Goal: Transaction & Acquisition: Purchase product/service

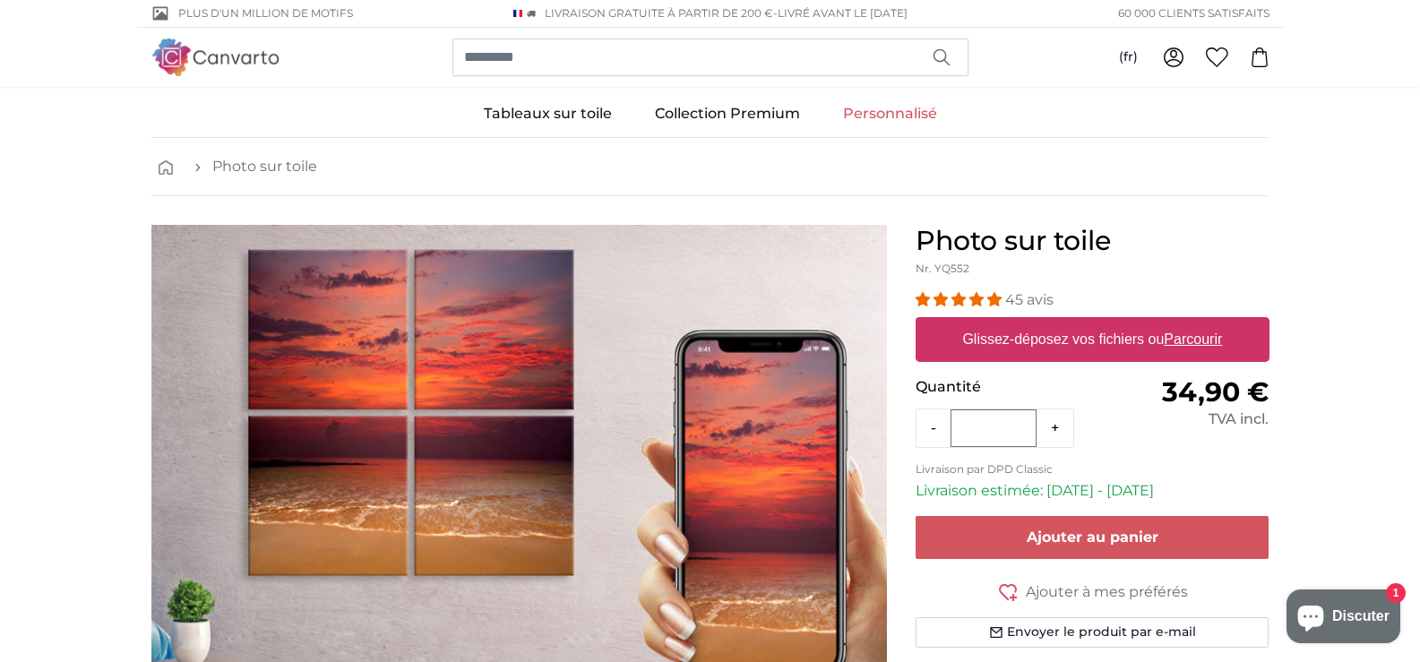
click at [897, 113] on link "Personnalisé" at bounding box center [889, 113] width 137 height 47
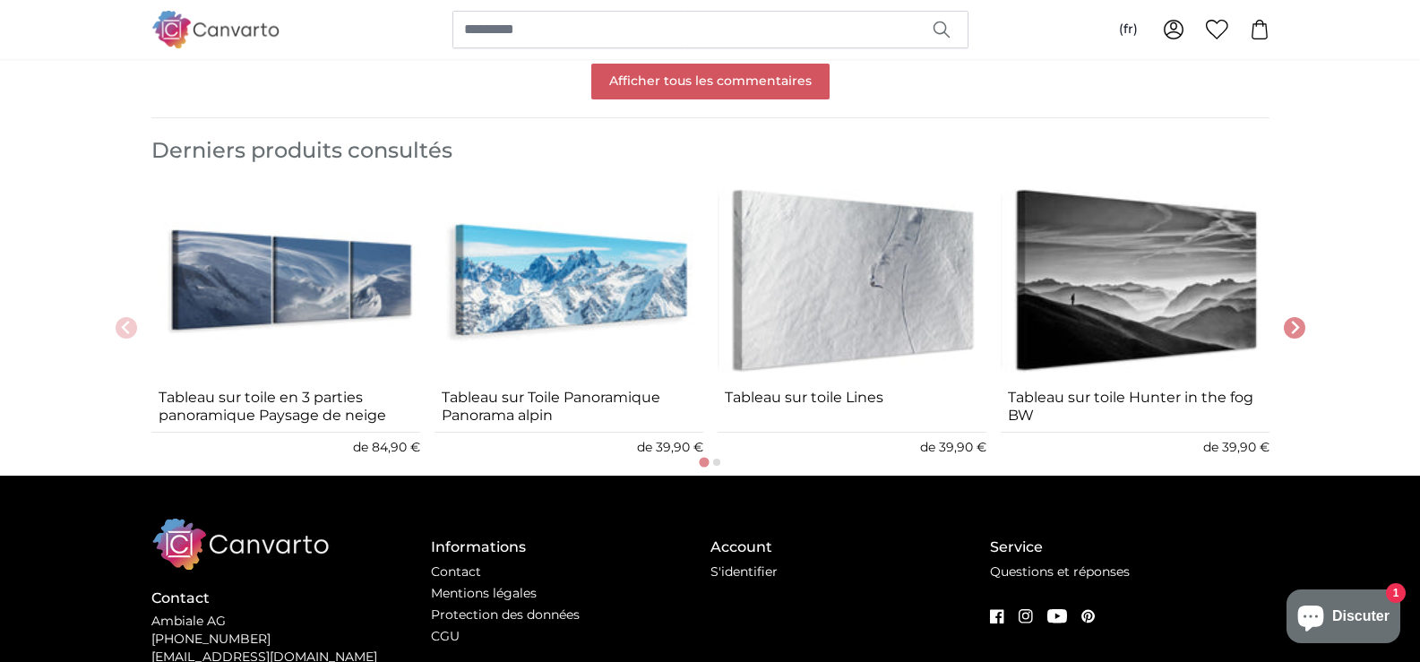
scroll to position [2287, 0]
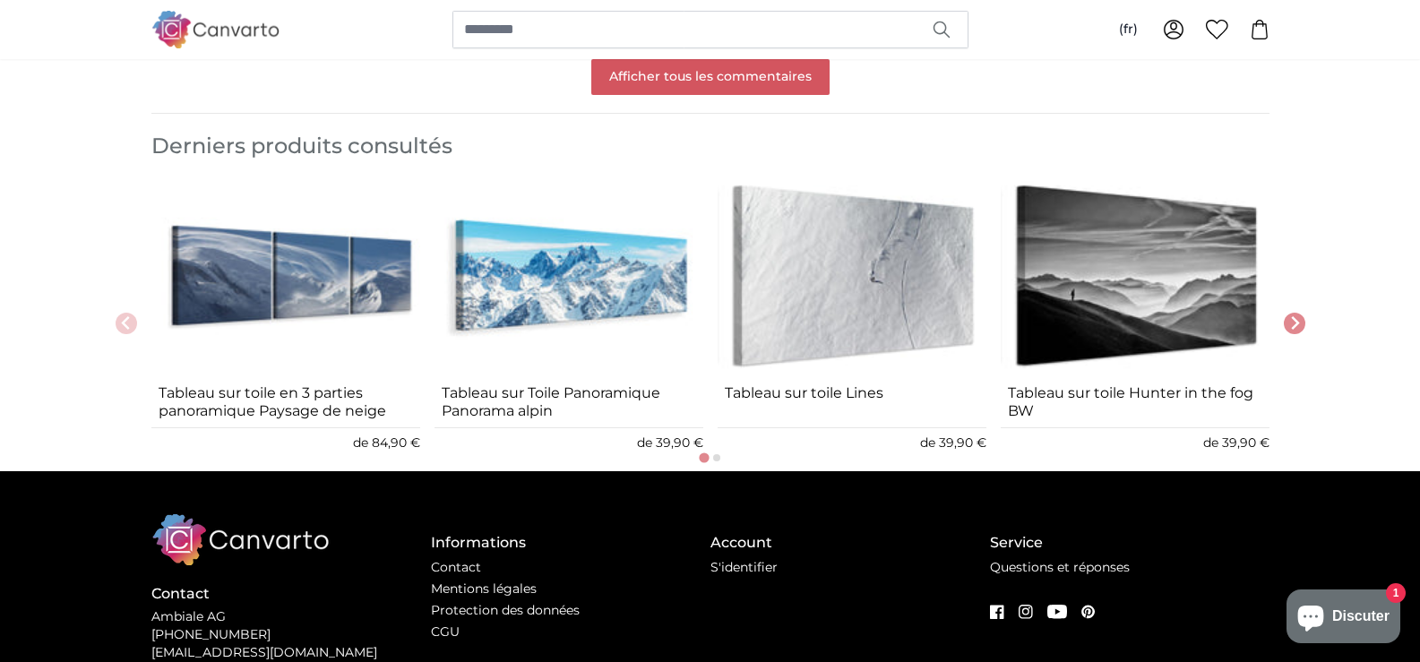
click at [616, 289] on img "2 of 8" at bounding box center [568, 276] width 269 height 202
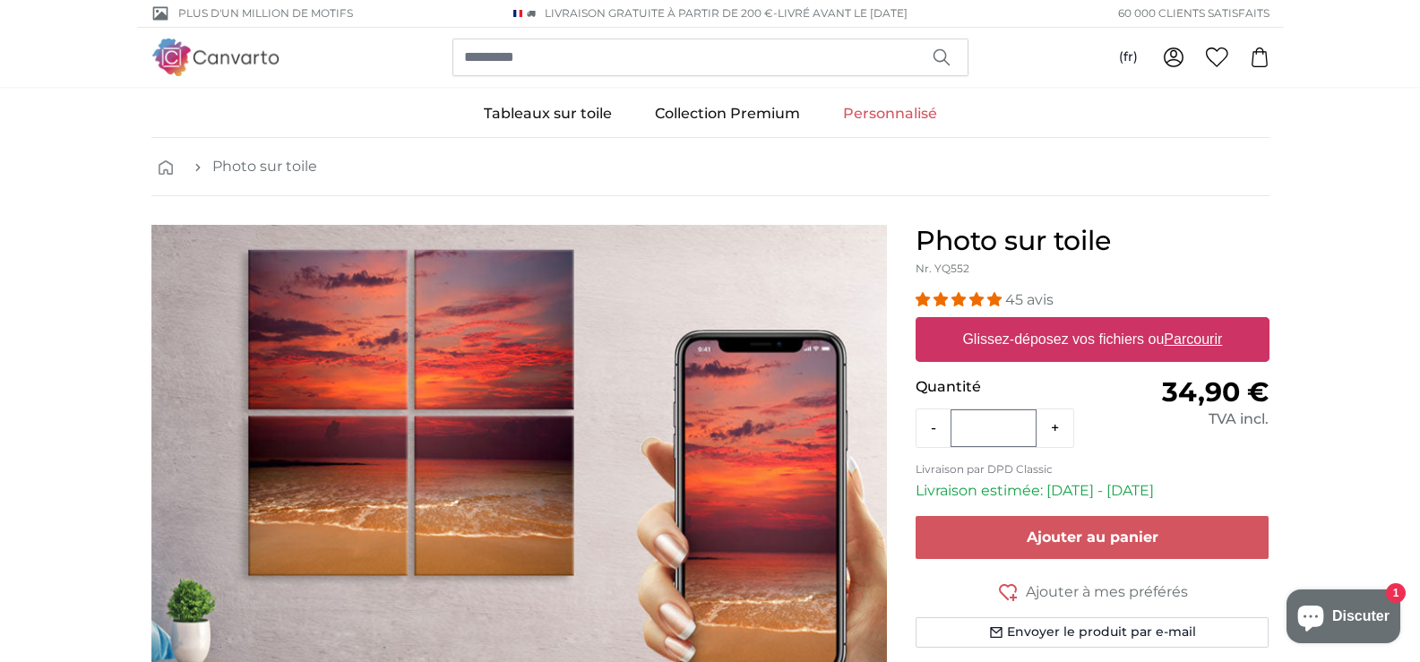
click at [858, 113] on link "Personnalisé" at bounding box center [889, 113] width 137 height 47
click at [1193, 337] on u "Parcourir" at bounding box center [1192, 338] width 58 height 15
click at [1193, 322] on input "Glissez-déposez vos fichiers ou Parcourir" at bounding box center [1092, 319] width 354 height 5
type input "**********"
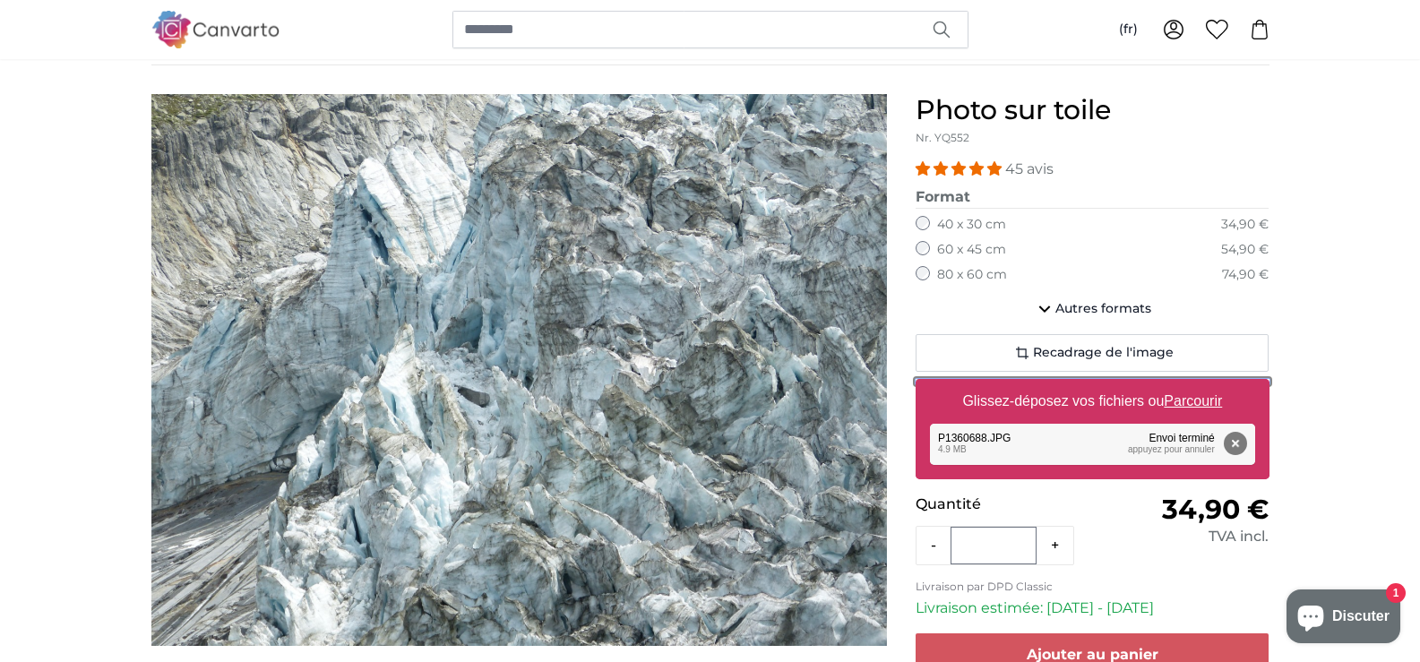
scroll to position [125, 0]
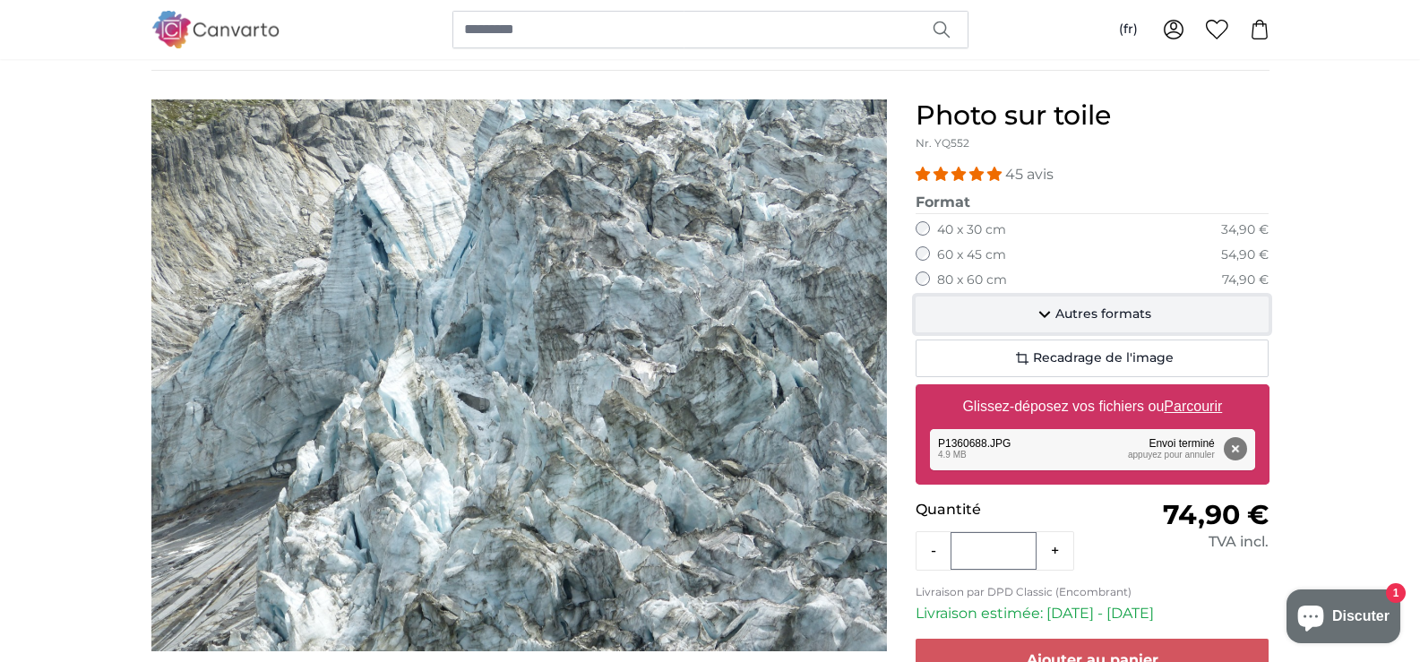
click at [1119, 317] on span "Autres formats" at bounding box center [1103, 314] width 96 height 18
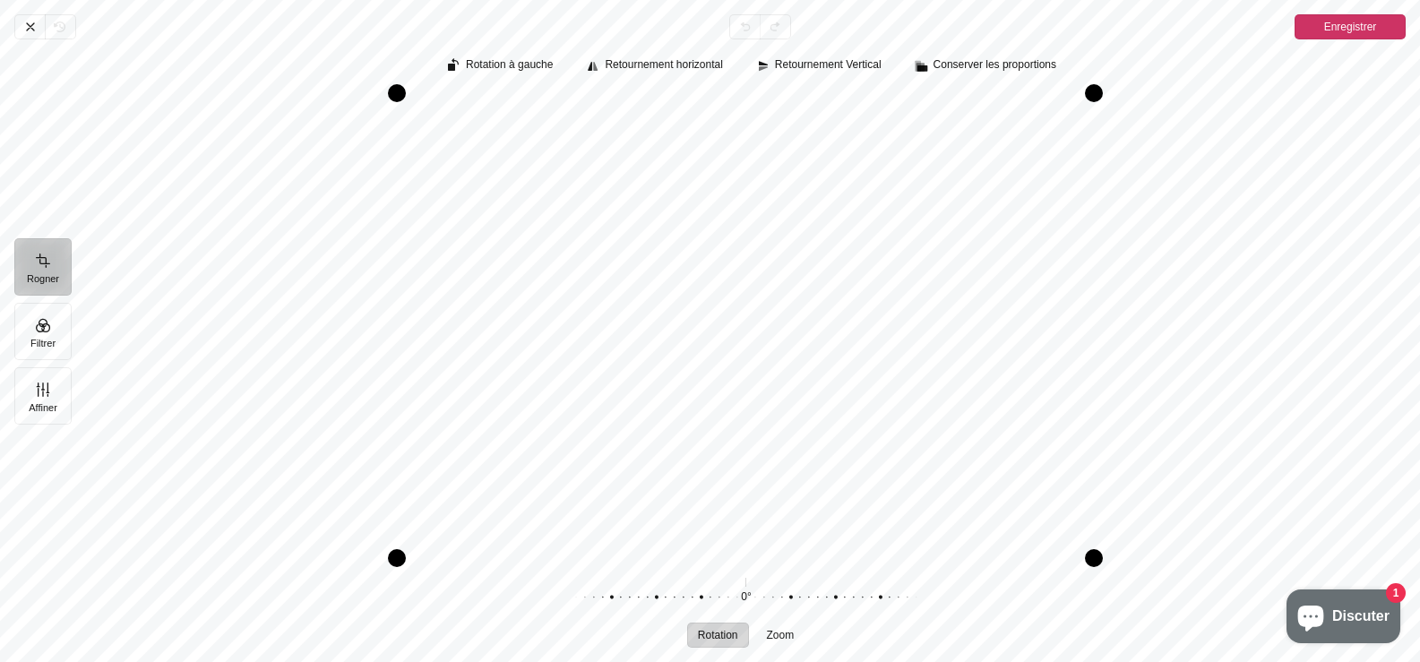
scroll to position [526, 0]
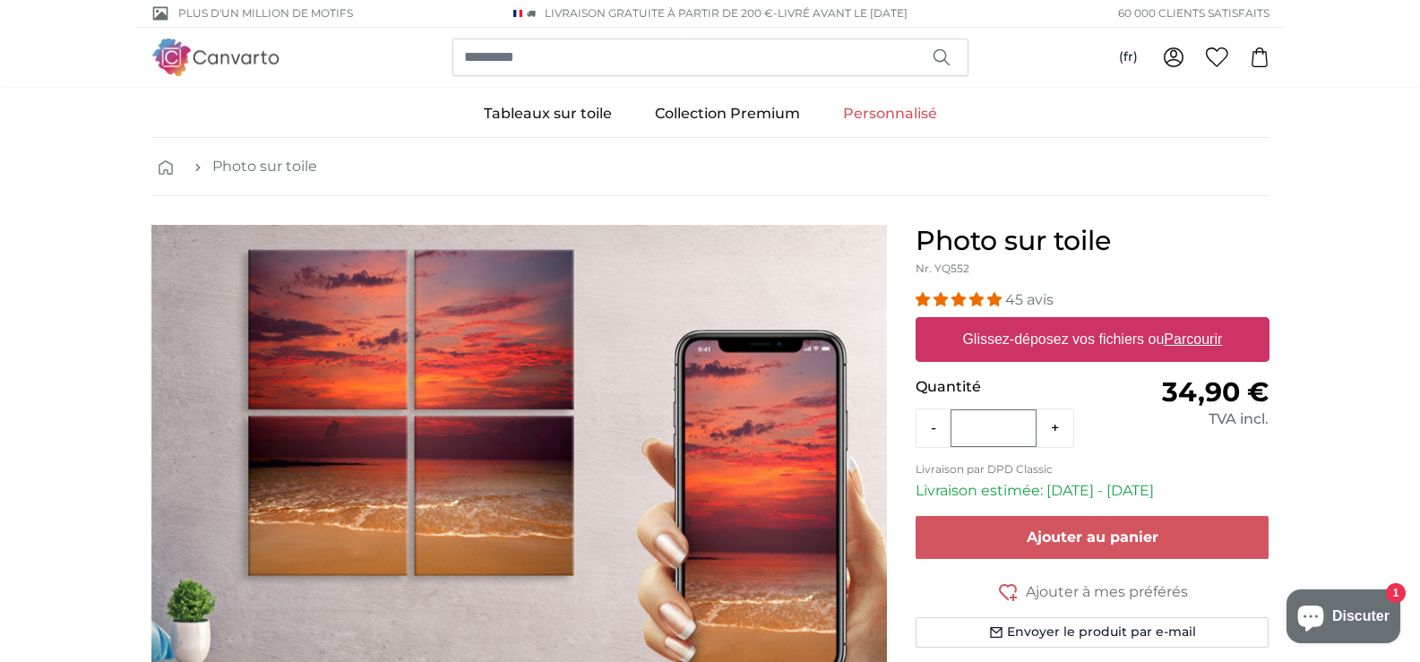
drag, startPoint x: 1421, startPoint y: 133, endPoint x: 1432, endPoint y: 175, distance: 43.7
click at [1419, 175] on html "Plus d'un million de motifs Livraison GRATUITE à partir de 200 € - Livré avant …" at bounding box center [710, 331] width 1420 height 662
click at [900, 112] on link "Personnalisé" at bounding box center [889, 113] width 137 height 47
